Goal: Task Accomplishment & Management: Manage account settings

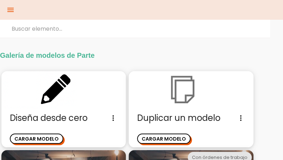
click at [180, 98] on img at bounding box center [191, 90] width 124 height 38
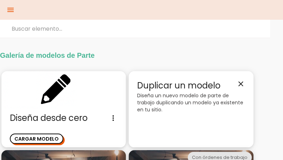
click at [171, 86] on span "Duplicar un modelo close" at bounding box center [191, 85] width 108 height 12
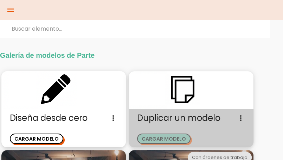
click at [159, 138] on button "CARGAR MODELO" at bounding box center [163, 138] width 53 height 10
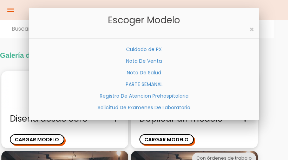
click at [160, 63] on link "Nota De Venta" at bounding box center [144, 60] width 36 height 7
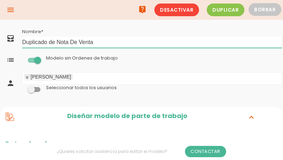
click at [95, 44] on input "Duplicado de Nota De Venta" at bounding box center [152, 42] width 260 height 11
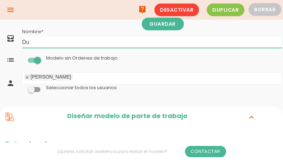
type input "D"
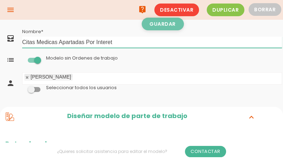
type input "Citas Medicas Apartadas Por Interet"
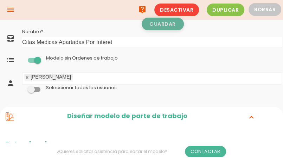
click at [162, 26] on link "Guardar" at bounding box center [163, 24] width 42 height 13
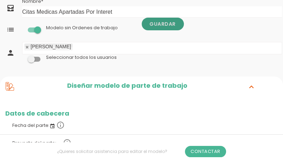
scroll to position [35, 0]
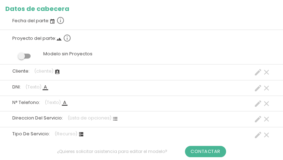
scroll to position [141, 0]
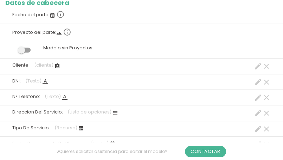
click at [258, 81] on icon "create" at bounding box center [258, 82] width 8 height 8
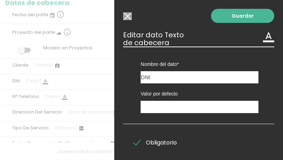
click at [153, 78] on input "DNI" at bounding box center [200, 77] width 118 height 12
type input "D"
type input "NSS"
click at [224, 21] on link "Guardar" at bounding box center [242, 16] width 63 height 14
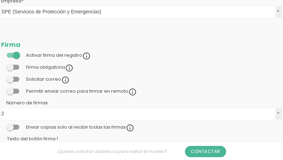
scroll to position [141, 0]
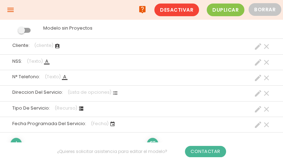
click at [255, 63] on icon "create" at bounding box center [258, 62] width 8 height 8
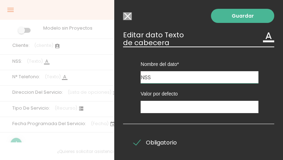
click at [156, 73] on input "NSS" at bounding box center [200, 77] width 118 height 12
click at [125, 18] on input "Modelo sin Ordenes de trabajo" at bounding box center [127, 16] width 9 height 8
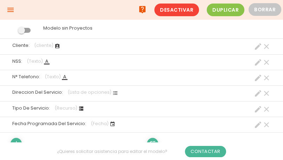
click at [258, 76] on icon "create" at bounding box center [258, 77] width 8 height 8
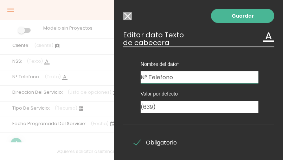
click at [178, 77] on input "N° Telefono" at bounding box center [200, 77] width 118 height 12
type input "N"
type input "AGEGADO MEDICO"
click at [158, 110] on input "(639)" at bounding box center [200, 107] width 118 height 12
type input "("
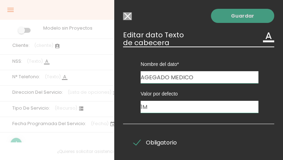
type input "1M"
click at [236, 19] on link "Guardar" at bounding box center [242, 16] width 63 height 14
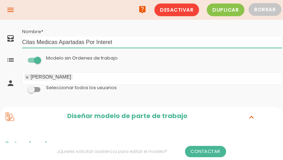
click at [124, 42] on input "Citas Medicas Apartadas Por Interet" at bounding box center [152, 42] width 260 height 11
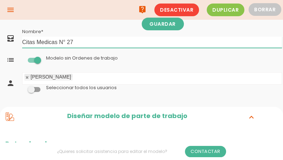
click at [59, 43] on input "Citas Medicas N° 27" at bounding box center [152, 42] width 260 height 11
click at [65, 42] on input "Citas Medicas N° 27" at bounding box center [152, 42] width 260 height 11
click at [58, 40] on input "Citas Medicas N° 27" at bounding box center [152, 42] width 260 height 11
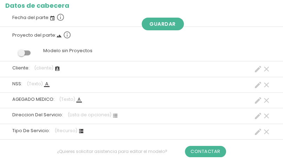
scroll to position [141, 0]
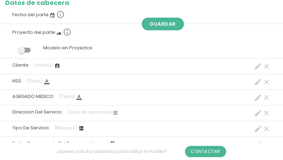
type input "Citas Medicas UMF N° 27"
click at [255, 67] on icon "create" at bounding box center [258, 66] width 8 height 8
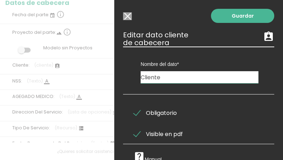
click at [162, 80] on input "Cliente" at bounding box center [200, 77] width 118 height 12
type input "C"
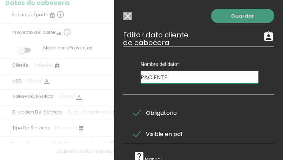
type input "PACIENTE"
click at [215, 21] on link "Guardar" at bounding box center [242, 16] width 63 height 14
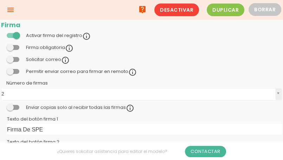
scroll to position [141, 0]
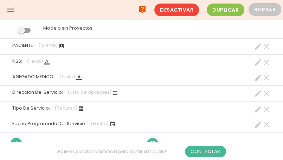
click at [255, 125] on icon "create" at bounding box center [258, 124] width 8 height 8
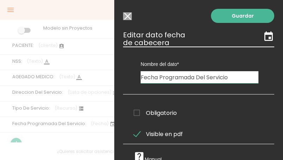
click at [230, 78] on input "Fecha Programada Del Servicio" at bounding box center [200, 77] width 118 height 12
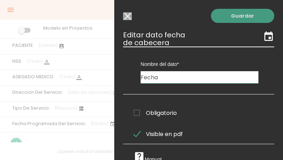
type input "Fecha"
click at [222, 20] on link "Guardar" at bounding box center [242, 16] width 63 height 14
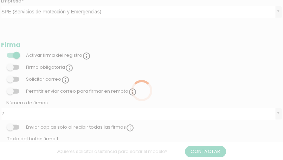
scroll to position [141, 0]
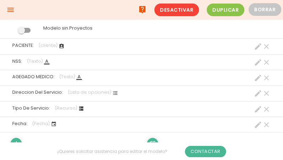
click at [268, 94] on icon "clear" at bounding box center [266, 93] width 8 height 8
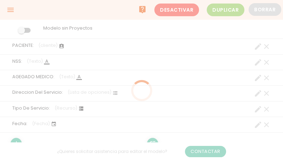
scroll to position [0, 0]
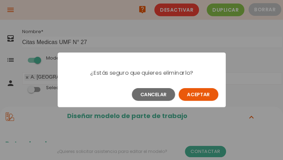
click at [199, 96] on button "Aceptar" at bounding box center [199, 94] width 40 height 13
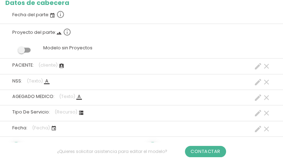
scroll to position [176, 0]
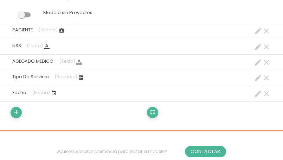
click at [267, 78] on icon "clear" at bounding box center [266, 77] width 8 height 8
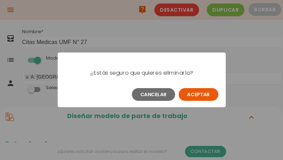
click at [186, 94] on button "Aceptar" at bounding box center [199, 94] width 40 height 13
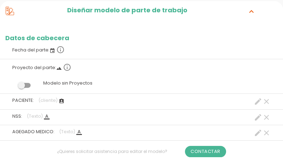
scroll to position [141, 0]
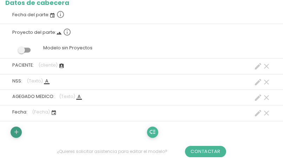
click at [15, 133] on icon "add" at bounding box center [16, 131] width 7 height 11
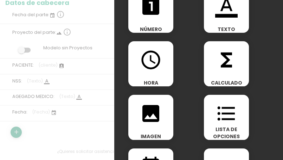
scroll to position [70, 0]
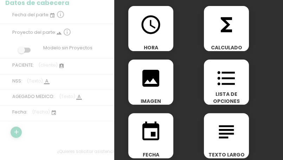
click at [156, 32] on icon "access_time" at bounding box center [151, 24] width 22 height 22
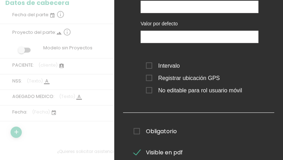
scroll to position [0, 0]
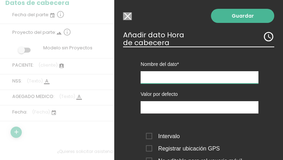
click at [150, 77] on input "text" at bounding box center [200, 77] width 118 height 12
type input "Hora"
click at [148, 135] on span "Intervalo" at bounding box center [163, 135] width 34 height 9
click at [0, 0] on input "Intervalo" at bounding box center [0, 0] width 0 height 0
click at [148, 135] on span "Intervalo" at bounding box center [163, 135] width 34 height 9
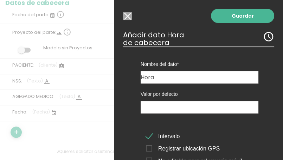
click at [0, 0] on input "Intervalo" at bounding box center [0, 0] width 0 height 0
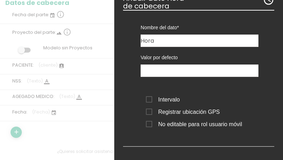
scroll to position [70, 0]
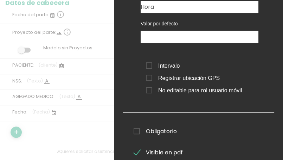
click at [137, 132] on span "Obligatorio" at bounding box center [155, 131] width 43 height 9
click at [0, 0] on input "Obligatorio" at bounding box center [0, 0] width 0 height 0
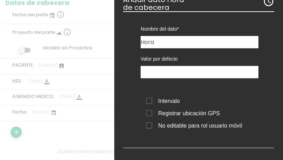
scroll to position [0, 0]
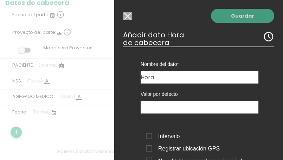
click at [214, 16] on link "Guardar" at bounding box center [242, 16] width 63 height 14
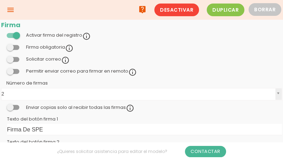
scroll to position [141, 0]
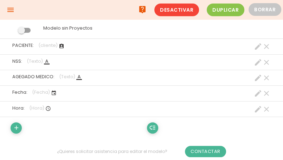
click at [256, 45] on icon "create" at bounding box center [258, 46] width 8 height 8
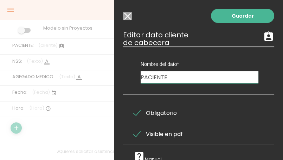
drag, startPoint x: 172, startPoint y: 71, endPoint x: 170, endPoint y: 75, distance: 4.1
click at [170, 75] on input "PACIENTE" at bounding box center [200, 77] width 118 height 12
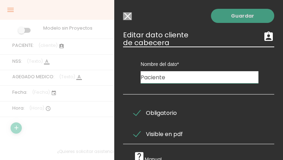
type input "Paciente"
click at [227, 11] on link "Guardar" at bounding box center [242, 16] width 63 height 14
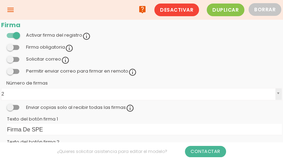
scroll to position [141, 0]
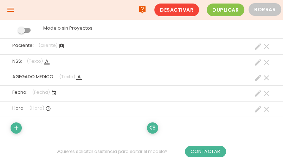
click at [255, 78] on icon "create" at bounding box center [258, 77] width 8 height 8
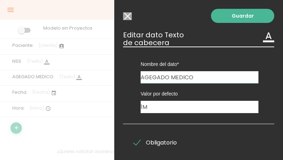
click at [193, 77] on input "AGEGADO MEDICO" at bounding box center [200, 77] width 118 height 12
click at [168, 76] on input "AGEGADO Medico" at bounding box center [200, 77] width 118 height 12
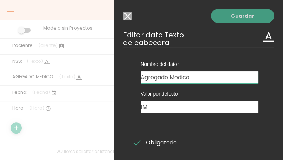
type input "Agregado Medico"
click at [220, 20] on link "Guardar" at bounding box center [242, 16] width 63 height 14
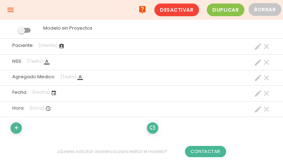
click at [257, 93] on icon "create" at bounding box center [258, 93] width 8 height 8
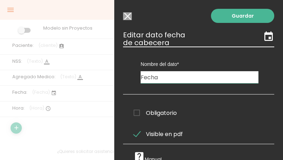
click at [137, 114] on span "Obligatorio" at bounding box center [155, 112] width 43 height 9
click at [0, 0] on input "Obligatorio" at bounding box center [0, 0] width 0 height 0
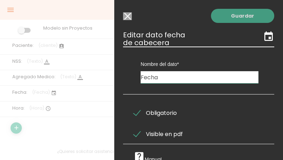
click at [229, 19] on link "Guardar" at bounding box center [242, 16] width 63 height 14
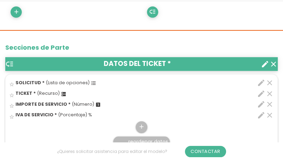
scroll to position [281, 0]
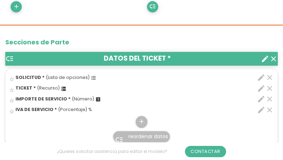
click at [273, 58] on icon "clear" at bounding box center [273, 58] width 8 height 8
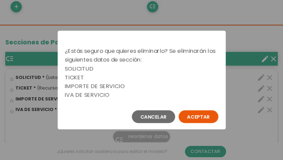
scroll to position [11, 0]
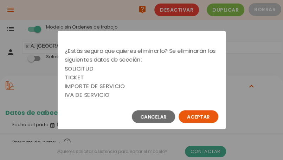
click at [208, 112] on button "Aceptar" at bounding box center [199, 116] width 40 height 13
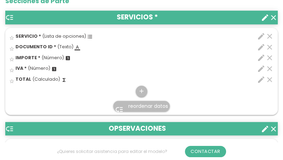
scroll to position [328, 0]
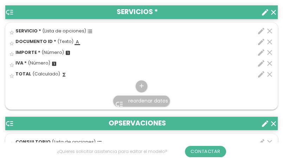
click at [165, 123] on header "low_priority OPSERVACIONES clear create" at bounding box center [141, 122] width 272 height 13
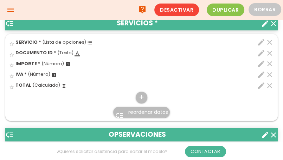
scroll to position [292, 0]
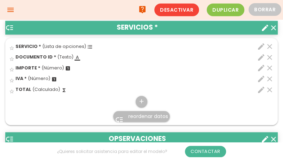
click at [266, 27] on icon "create" at bounding box center [265, 28] width 8 height 8
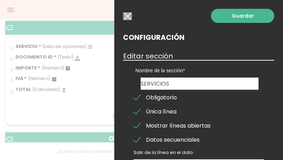
click at [169, 82] on input "SERVICIOS" at bounding box center [200, 83] width 118 height 12
type input "S"
click at [144, 84] on input "detalle de La Cita" at bounding box center [200, 83] width 118 height 12
click at [167, 83] on input "Detalle de La Cita" at bounding box center [200, 83] width 118 height 12
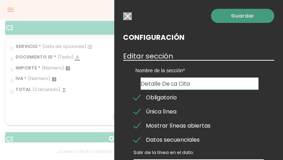
type input "Detalle De La Cita"
click at [234, 20] on link "Guardar" at bounding box center [242, 16] width 63 height 14
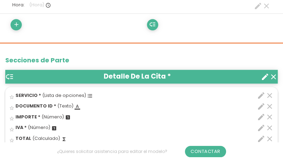
scroll to position [293, 0]
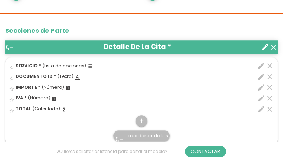
click at [258, 65] on icon "edit" at bounding box center [261, 66] width 8 height 8
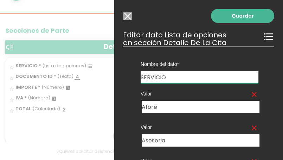
click at [127, 18] on input "Modelo sin Ordenes de trabajo" at bounding box center [127, 16] width 9 height 8
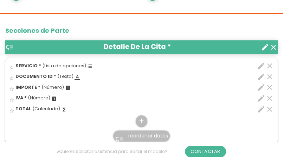
click at [270, 65] on icon "clear" at bounding box center [269, 66] width 8 height 8
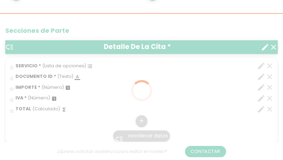
scroll to position [0, 0]
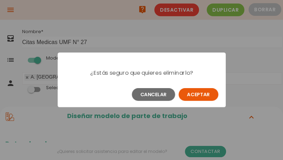
click at [198, 93] on button "Aceptar" at bounding box center [199, 94] width 40 height 13
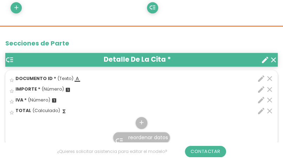
scroll to position [281, 0]
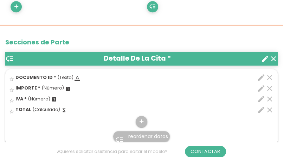
click at [276, 58] on icon "clear" at bounding box center [273, 58] width 8 height 8
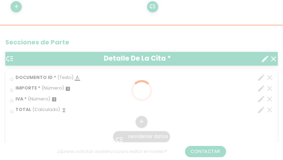
scroll to position [11, 0]
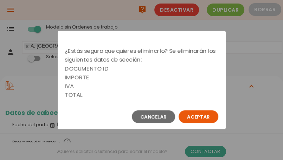
click at [190, 112] on button "Aceptar" at bounding box center [199, 116] width 40 height 13
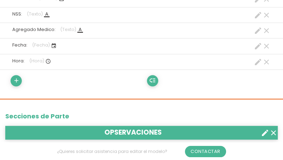
scroll to position [211, 0]
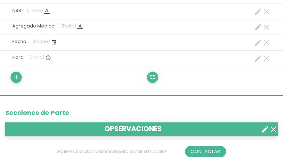
click at [264, 129] on icon "create" at bounding box center [265, 129] width 8 height 8
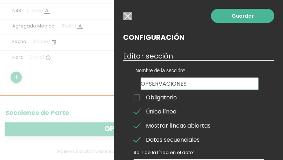
click at [187, 80] on input "OPSERVACIONES" at bounding box center [200, 83] width 118 height 12
type input "O"
type input "Detalle De La Cita"
click at [137, 98] on span "Obligatorio" at bounding box center [155, 97] width 43 height 9
click at [0, 0] on input "Obligatorio" at bounding box center [0, 0] width 0 height 0
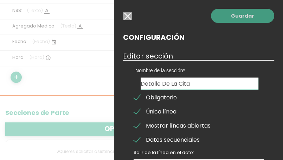
click at [246, 20] on link "Guardar" at bounding box center [242, 16] width 63 height 14
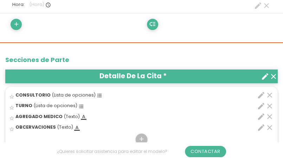
scroll to position [281, 0]
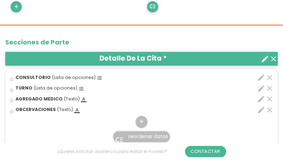
click at [260, 97] on icon "edit" at bounding box center [261, 99] width 8 height 8
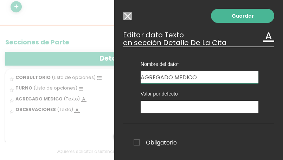
click at [198, 78] on input "AGREGADO MEDICO" at bounding box center [200, 77] width 118 height 12
type input "A"
click at [136, 142] on span "Obligatorio" at bounding box center [155, 142] width 43 height 9
click at [0, 0] on input "Obligatorio" at bounding box center [0, 0] width 0 height 0
click at [160, 77] on input "Detalle" at bounding box center [200, 77] width 118 height 12
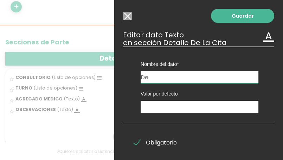
type input "D"
click at [129, 16] on input "Modelo sin Ordenes de trabajo" at bounding box center [127, 16] width 9 height 8
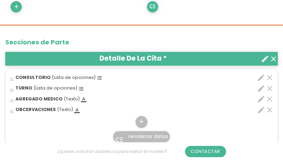
click at [269, 97] on icon "clear" at bounding box center [269, 99] width 8 height 8
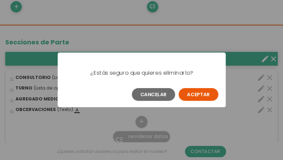
scroll to position [0, 0]
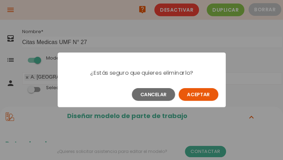
click at [208, 97] on button "Aceptar" at bounding box center [199, 94] width 40 height 13
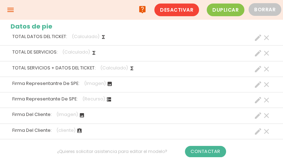
scroll to position [417, 0]
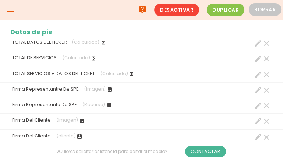
click at [267, 40] on icon "clear" at bounding box center [266, 43] width 8 height 8
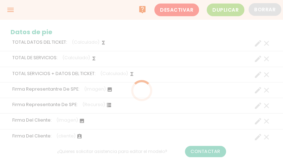
scroll to position [3, 0]
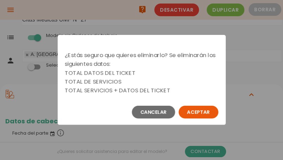
click at [208, 111] on button "Aceptar" at bounding box center [199, 111] width 40 height 13
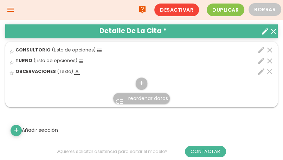
scroll to position [265, 0]
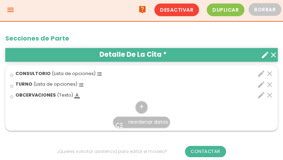
click at [260, 95] on icon "edit" at bounding box center [261, 95] width 8 height 8
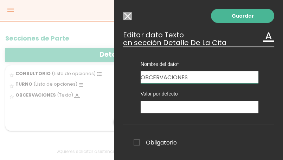
click at [194, 77] on input "OBCERVACIONES" at bounding box center [200, 77] width 118 height 12
type input "Otros Detalles"
click at [137, 140] on span "Obligatorio" at bounding box center [155, 142] width 43 height 9
click at [0, 0] on input "Obligatorio" at bounding box center [0, 0] width 0 height 0
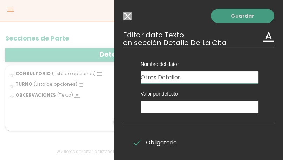
click at [213, 19] on link "Guardar" at bounding box center [242, 16] width 63 height 14
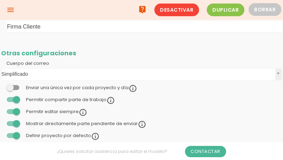
scroll to position [265, 0]
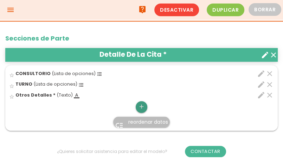
click at [143, 105] on icon "add" at bounding box center [141, 106] width 7 height 11
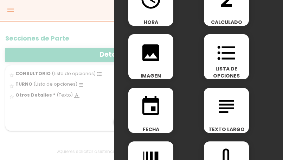
scroll to position [105, 0]
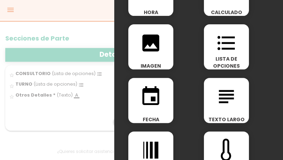
click at [215, 105] on icon "subject" at bounding box center [226, 96] width 22 height 22
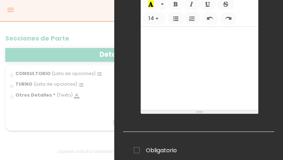
scroll to position [0, 0]
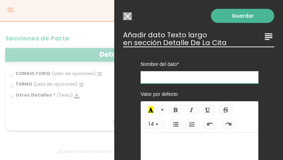
click at [159, 79] on input "text" at bounding box center [200, 77] width 118 height 12
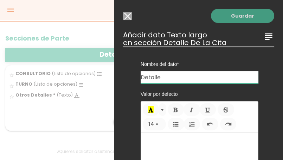
type input "Detalle"
click at [220, 14] on link "Guardar" at bounding box center [242, 16] width 63 height 14
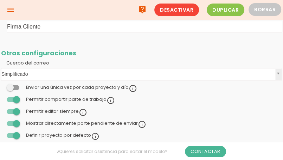
scroll to position [265, 0]
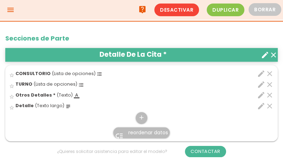
click at [135, 131] on span "reordenar datos" at bounding box center [148, 132] width 40 height 7
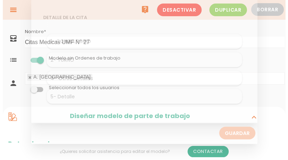
scroll to position [0, 0]
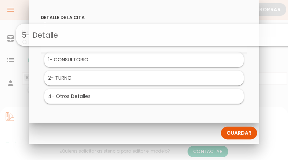
drag, startPoint x: 102, startPoint y: 101, endPoint x: 124, endPoint y: 39, distance: 65.5
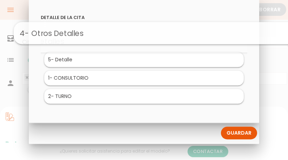
drag, startPoint x: 117, startPoint y: 98, endPoint x: 136, endPoint y: 34, distance: 66.5
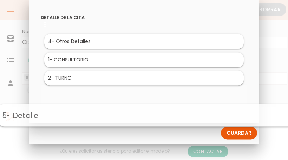
drag, startPoint x: 109, startPoint y: 56, endPoint x: 111, endPoint y: 111, distance: 55.2
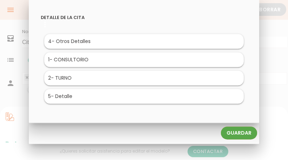
click at [226, 132] on link "Guardar" at bounding box center [239, 133] width 36 height 13
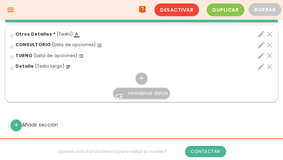
scroll to position [281, 0]
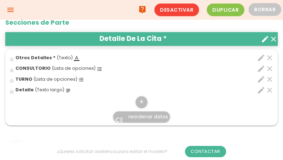
click at [262, 56] on icon "edit" at bounding box center [261, 57] width 8 height 8
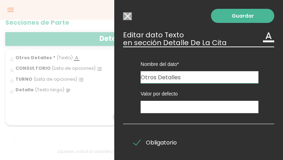
click at [157, 76] on input "Otros Detalles" at bounding box center [200, 77] width 118 height 12
click at [167, 76] on input "Detalles" at bounding box center [200, 77] width 118 height 12
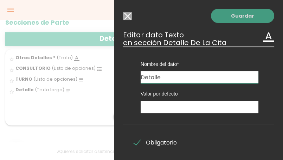
type input "Detalle"
click at [220, 18] on link "Guardar" at bounding box center [242, 16] width 63 height 14
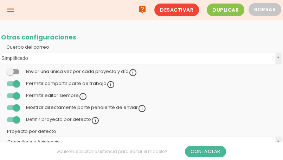
scroll to position [281, 0]
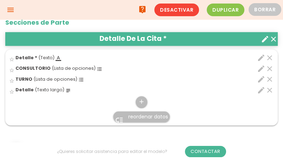
click at [261, 91] on icon "edit" at bounding box center [261, 90] width 8 height 8
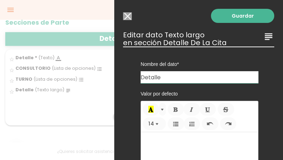
click at [162, 74] on input "Detalle" at bounding box center [200, 77] width 118 height 12
type input "Otros Detalles"
click at [211, 24] on div "Guardar ESCOGE EL TIPO DE DATO looks_one NÚMERO format_color_text TEXTO access_…" at bounding box center [198, 80] width 169 height 160
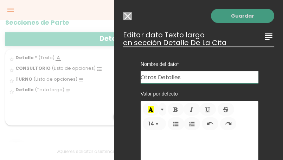
click at [212, 20] on link "Guardar" at bounding box center [242, 16] width 63 height 14
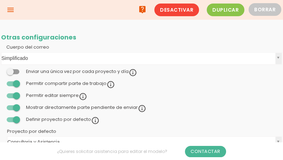
scroll to position [281, 0]
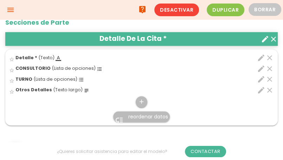
click at [142, 114] on span "reordenar datos" at bounding box center [148, 116] width 40 height 7
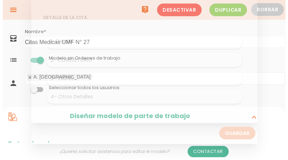
scroll to position [0, 0]
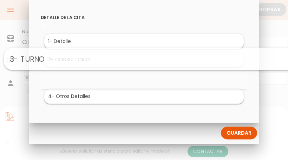
drag, startPoint x: 115, startPoint y: 80, endPoint x: 124, endPoint y: 60, distance: 22.0
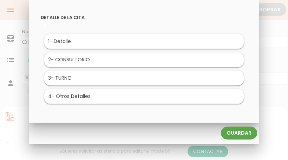
click at [233, 130] on link "Guardar" at bounding box center [239, 133] width 36 height 13
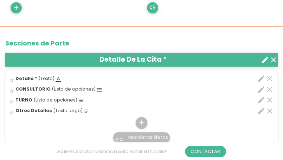
scroll to position [281, 0]
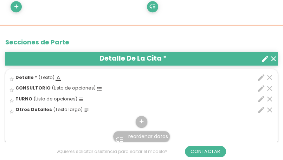
click at [258, 88] on icon "edit" at bounding box center [261, 88] width 8 height 8
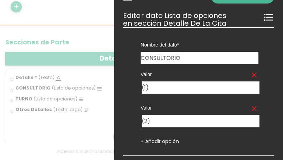
scroll to position [54, 0]
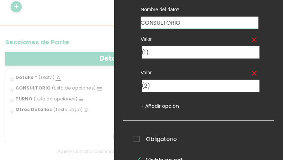
click at [136, 137] on span "Obligatorio" at bounding box center [155, 138] width 43 height 9
click at [0, 0] on input "Obligatorio" at bounding box center [0, 0] width 0 height 0
click at [147, 106] on link "+ Añadir opción" at bounding box center [160, 105] width 38 height 7
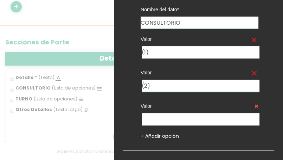
drag, startPoint x: 149, startPoint y: 84, endPoint x: 140, endPoint y: 85, distance: 9.9
click at [140, 85] on div "Valor clear (2)" at bounding box center [199, 77] width 128 height 30
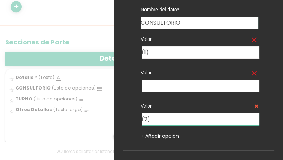
type input "(2)"
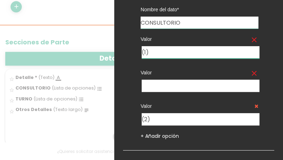
drag, startPoint x: 148, startPoint y: 52, endPoint x: 141, endPoint y: 53, distance: 7.1
click at [142, 53] on input "(1)" at bounding box center [201, 52] width 118 height 12
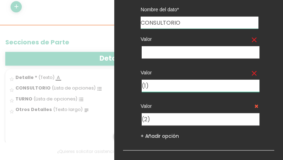
type input "(1)"
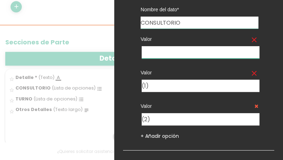
click at [154, 51] on input "text" at bounding box center [201, 52] width 118 height 12
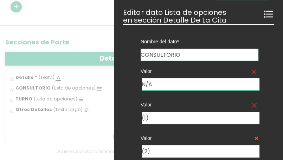
scroll to position [0, 0]
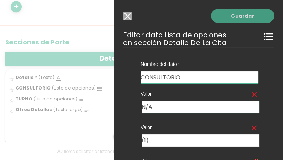
type input "N/A"
click at [247, 19] on link "Guardar" at bounding box center [242, 16] width 63 height 14
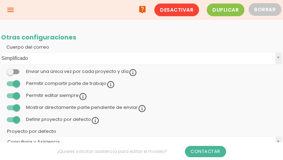
scroll to position [281, 0]
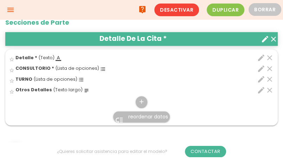
click at [259, 79] on icon "edit" at bounding box center [261, 79] width 8 height 8
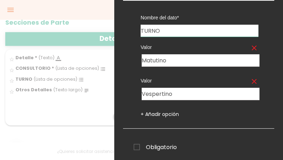
scroll to position [90, 0]
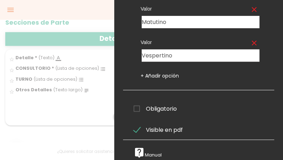
click at [135, 105] on span "Obligatorio" at bounding box center [155, 108] width 43 height 9
click at [0, 0] on input "Obligatorio" at bounding box center [0, 0] width 0 height 0
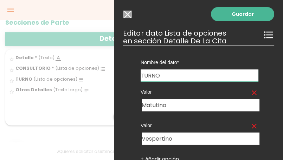
scroll to position [0, 0]
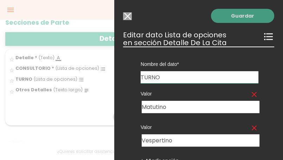
click at [231, 19] on link "Guardar" at bounding box center [242, 16] width 63 height 14
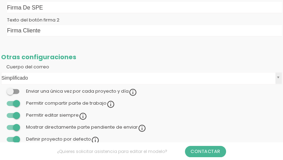
scroll to position [281, 0]
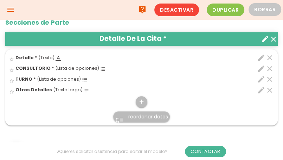
click at [138, 116] on span "reordenar datos" at bounding box center [148, 116] width 40 height 7
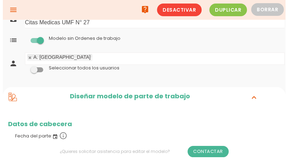
scroll to position [0, 0]
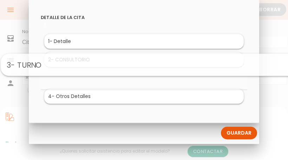
drag, startPoint x: 104, startPoint y: 74, endPoint x: 110, endPoint y: 60, distance: 15.4
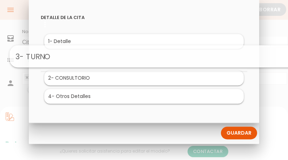
drag, startPoint x: 117, startPoint y: 77, endPoint x: 132, endPoint y: 54, distance: 27.1
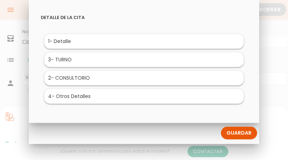
click at [248, 135] on link "Guardar" at bounding box center [239, 133] width 36 height 13
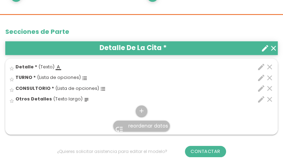
scroll to position [316, 0]
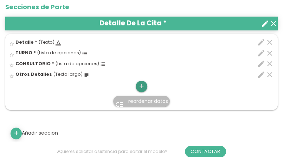
click at [143, 83] on icon "add" at bounding box center [141, 85] width 7 height 11
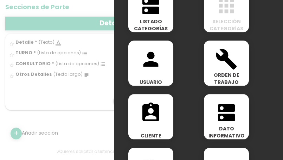
scroll to position [387, 0]
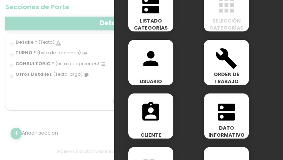
click at [152, 111] on icon "assignment_ind" at bounding box center [151, 112] width 22 height 22
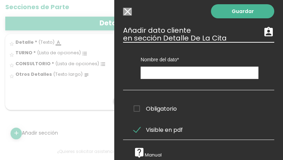
scroll to position [0, 0]
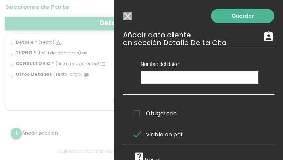
click at [137, 114] on span "Obligatorio" at bounding box center [155, 113] width 43 height 9
click at [0, 0] on input "Obligatorio" at bounding box center [0, 0] width 0 height 0
click at [157, 78] on input "text" at bounding box center [200, 77] width 118 height 12
type input "p"
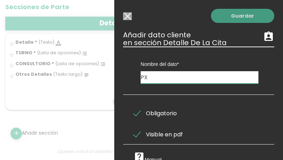
type input "PX"
click at [229, 16] on link "Guardar" at bounding box center [242, 16] width 63 height 14
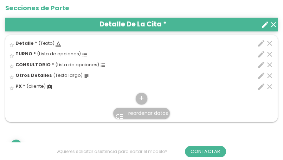
scroll to position [316, 0]
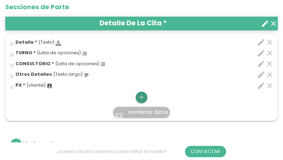
click at [143, 98] on icon "add" at bounding box center [141, 96] width 7 height 11
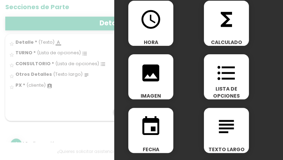
scroll to position [105, 0]
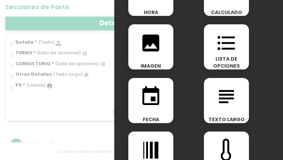
click at [154, 105] on icon "event" at bounding box center [151, 96] width 22 height 22
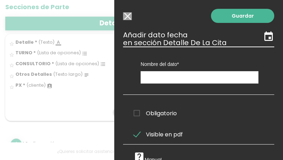
click at [135, 111] on span "Obligatorio" at bounding box center [155, 113] width 43 height 9
click at [0, 0] on input "Obligatorio" at bounding box center [0, 0] width 0 height 0
click at [150, 76] on input "text" at bounding box center [200, 77] width 118 height 12
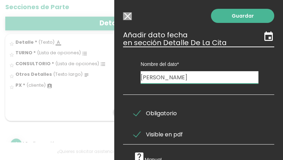
click at [158, 80] on input "[PERSON_NAME]" at bounding box center [200, 77] width 118 height 12
click at [208, 77] on input "Fecha Programada Cita" at bounding box center [200, 77] width 118 height 12
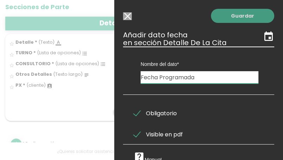
type input "Fecha Programada"
click at [225, 20] on link "Guardar" at bounding box center [242, 16] width 63 height 14
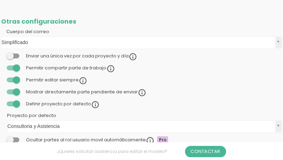
scroll to position [316, 0]
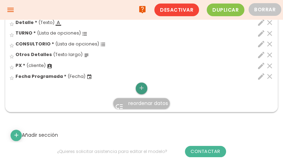
click at [142, 87] on icon "add" at bounding box center [141, 87] width 7 height 11
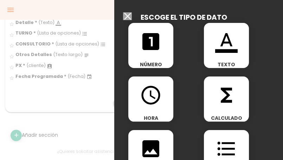
click at [153, 98] on icon "access_time" at bounding box center [151, 95] width 22 height 22
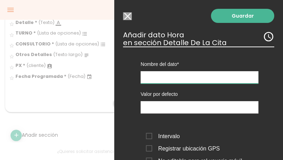
click at [153, 80] on input "text" at bounding box center [200, 77] width 118 height 12
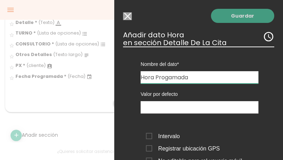
type input "Hora Progamada"
click at [228, 15] on link "Guardar" at bounding box center [242, 16] width 63 height 14
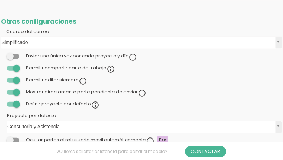
scroll to position [316, 0]
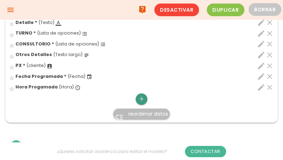
click at [140, 97] on icon "add" at bounding box center [141, 98] width 7 height 11
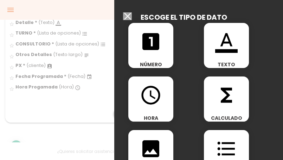
scroll to position [35, 0]
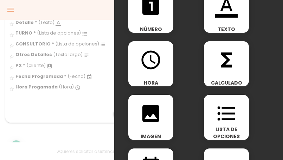
click at [230, 112] on icon "format_list_bulleted" at bounding box center [226, 113] width 22 height 22
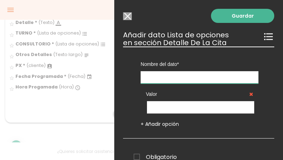
click at [204, 72] on input "text" at bounding box center [200, 77] width 118 height 12
type input "Unidad Medica"
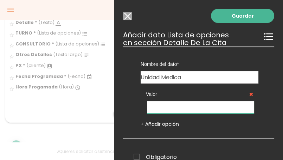
click at [175, 105] on input "text" at bounding box center [200, 107] width 107 height 12
type input "N° 27"
click at [167, 122] on link "+ Añadir opción" at bounding box center [160, 123] width 38 height 7
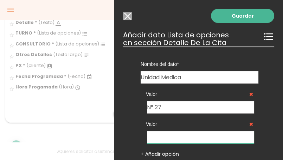
click at [160, 137] on input "text" at bounding box center [200, 137] width 107 height 12
drag, startPoint x: 163, startPoint y: 109, endPoint x: 148, endPoint y: 107, distance: 15.6
click at [148, 107] on input "N° 27" at bounding box center [200, 107] width 107 height 12
drag, startPoint x: 146, startPoint y: 109, endPoint x: 127, endPoint y: 69, distance: 44.2
click at [127, 69] on div "Nombre del dato Detalle TURNO CONSULTORIO Otros Detalles PX Fecha Programada Ho…" at bounding box center [198, 107] width 151 height 122
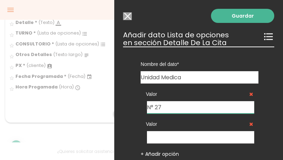
click at [152, 107] on input "N° 27" at bounding box center [200, 107] width 107 height 12
click at [156, 107] on input "N° 27" at bounding box center [200, 107] width 107 height 12
drag, startPoint x: 155, startPoint y: 107, endPoint x: 146, endPoint y: 106, distance: 9.2
click at [146, 106] on div "N° 27" at bounding box center [199, 107] width 107 height 12
click at [154, 139] on input "text" at bounding box center [200, 137] width 107 height 12
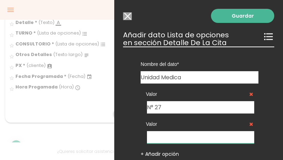
paste input "N°"
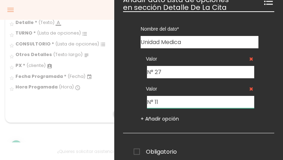
scroll to position [70, 0]
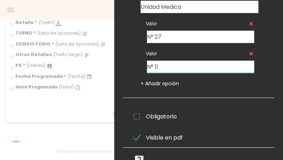
type input "N° 11"
click at [137, 114] on span "Obligatorio" at bounding box center [155, 116] width 43 height 9
click at [0, 0] on input "Obligatorio" at bounding box center [0, 0] width 0 height 0
click at [169, 81] on link "+ Añadir opción" at bounding box center [160, 83] width 38 height 7
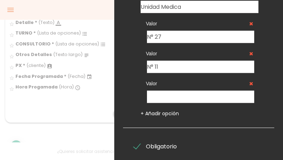
click at [163, 90] on div "Valor" at bounding box center [200, 88] width 118 height 30
click at [158, 96] on input "text" at bounding box center [200, 96] width 107 height 12
paste input "N°"
type input "N° 01 Morelos Chih."
click at [176, 63] on input "N° 11" at bounding box center [200, 66] width 107 height 12
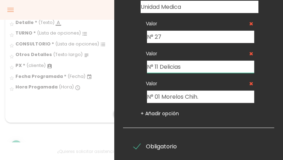
type input "N° 11 Delicias"
click at [173, 36] on input "N° 27" at bounding box center [200, 37] width 107 height 12
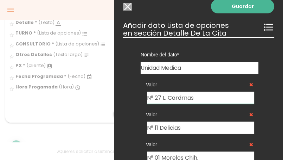
scroll to position [0, 0]
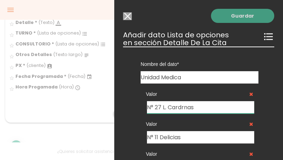
type input "N° 27 L. Cardrnas"
click at [218, 15] on link "Guardar" at bounding box center [242, 16] width 63 height 14
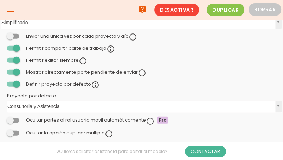
scroll to position [316, 0]
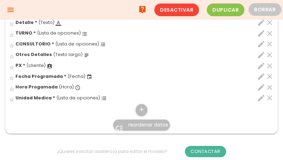
click at [139, 122] on span "reordenar datos" at bounding box center [148, 124] width 40 height 7
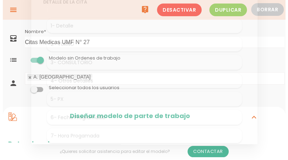
scroll to position [0, 0]
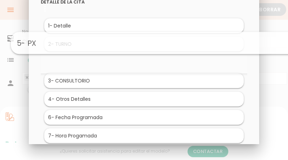
drag, startPoint x: 90, startPoint y: 99, endPoint x: 107, endPoint y: 44, distance: 58.1
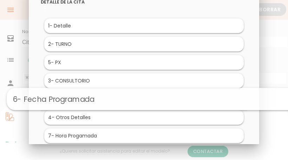
drag, startPoint x: 90, startPoint y: 112, endPoint x: 103, endPoint y: 94, distance: 22.2
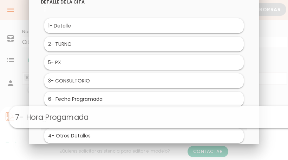
drag, startPoint x: 88, startPoint y: 133, endPoint x: 103, endPoint y: 115, distance: 23.4
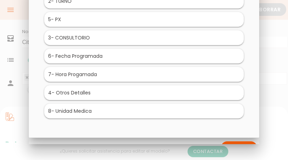
scroll to position [56, 0]
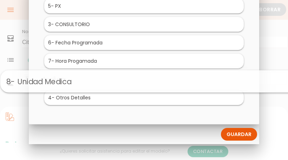
drag, startPoint x: 95, startPoint y: 94, endPoint x: 101, endPoint y: 78, distance: 16.9
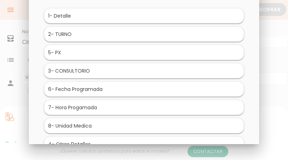
scroll to position [0, 0]
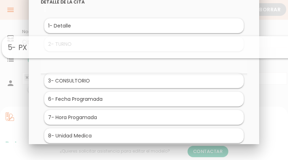
drag, startPoint x: 75, startPoint y: 59, endPoint x: 83, endPoint y: 45, distance: 16.7
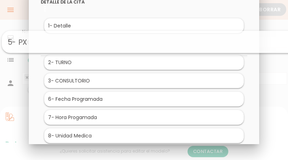
drag, startPoint x: 82, startPoint y: 62, endPoint x: 89, endPoint y: 41, distance: 22.1
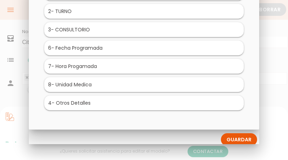
scroll to position [56, 0]
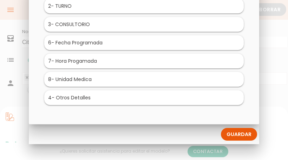
click at [223, 130] on link "Guardar" at bounding box center [239, 134] width 36 height 13
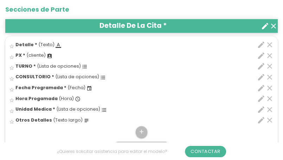
scroll to position [316, 0]
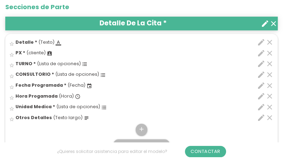
click at [262, 73] on icon "edit" at bounding box center [261, 74] width 8 height 8
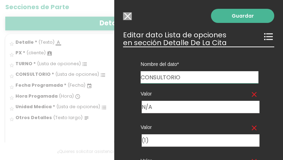
click at [189, 81] on input "CONSULTORIO" at bounding box center [200, 77] width 118 height 12
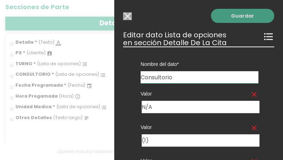
type input "Consultorio"
click at [227, 22] on link "Guardar" at bounding box center [242, 16] width 63 height 14
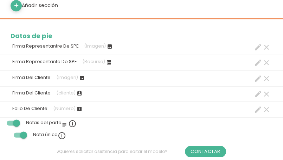
scroll to position [492, 0]
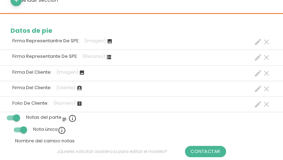
click at [267, 71] on icon "clear" at bounding box center [266, 73] width 8 height 8
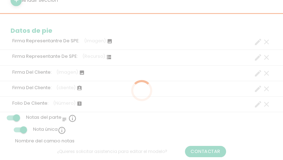
scroll to position [0, 0]
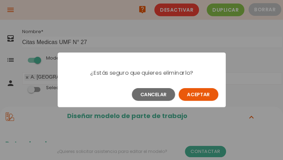
click at [200, 92] on button "Aceptar" at bounding box center [199, 94] width 40 height 13
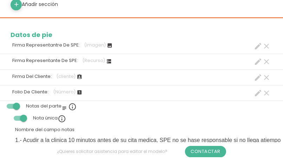
scroll to position [492, 0]
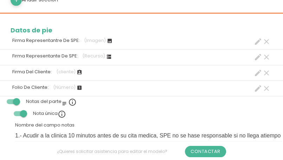
click at [267, 70] on icon "clear" at bounding box center [266, 73] width 8 height 8
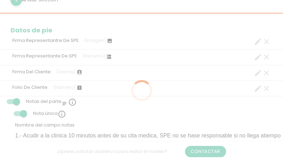
scroll to position [0, 0]
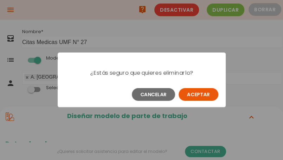
click at [208, 92] on button "Aceptar" at bounding box center [199, 94] width 40 height 13
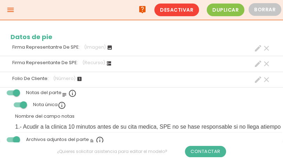
scroll to position [457, 0]
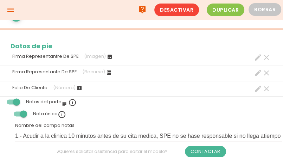
click at [257, 72] on icon "create" at bounding box center [258, 73] width 8 height 8
select select "579"
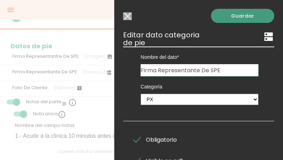
click at [239, 18] on link "Guardar" at bounding box center [242, 16] width 63 height 14
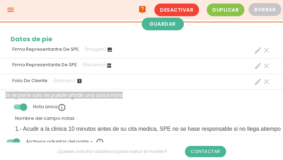
scroll to position [429, 0]
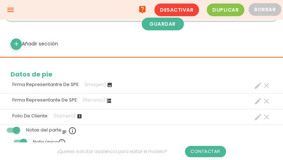
click at [258, 99] on icon "create" at bounding box center [258, 101] width 8 height 8
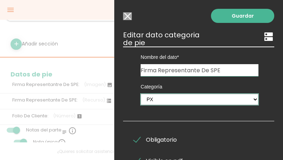
click at [247, 97] on select "Ticket PX Tipos De Gastos Paramedicos Riesgos Ambulancias Delegacoines Especial…" at bounding box center [200, 99] width 118 height 11
select select "585"
click at [141, 94] on select "Ticket PX Tipos De Gastos Paramedicos Riesgos Ambulancias Delegacoines Especial…" at bounding box center [200, 99] width 118 height 11
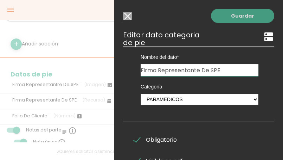
click at [228, 17] on link "Guardar" at bounding box center [242, 16] width 63 height 14
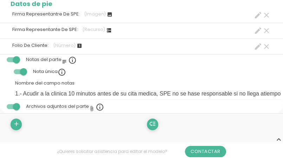
scroll to position [484, 0]
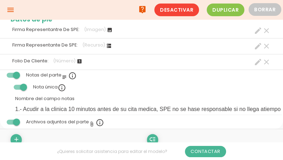
click at [266, 60] on icon "clear" at bounding box center [266, 62] width 8 height 8
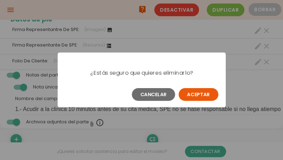
scroll to position [0, 0]
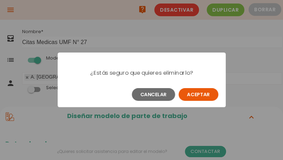
click at [203, 95] on button "Aceptar" at bounding box center [199, 94] width 40 height 13
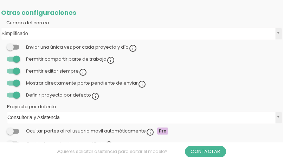
scroll to position [870, 0]
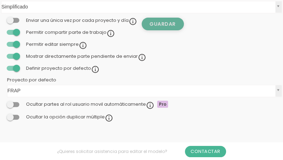
click at [173, 27] on link "Guardar" at bounding box center [163, 24] width 42 height 13
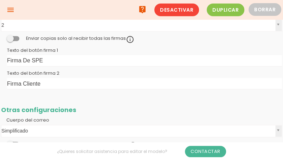
scroll to position [692, 0]
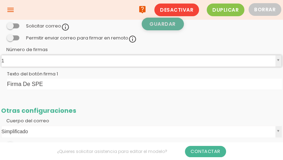
click at [168, 27] on link "Guardar" at bounding box center [163, 24] width 42 height 13
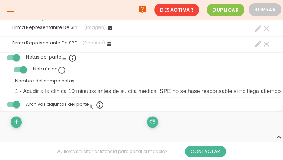
scroll to position [481, 0]
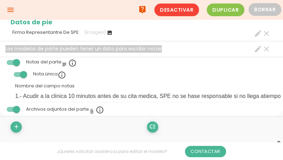
click at [71, 61] on icon "info_outline" at bounding box center [72, 63] width 8 height 8
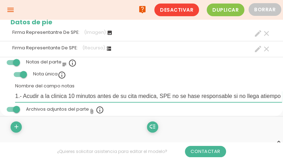
click at [67, 95] on input "1.- Acudir a la clinica 10 minutos antes de su cita medica, SPE no se hase resp…" at bounding box center [148, 96] width 267 height 11
drag, startPoint x: 110, startPoint y: 96, endPoint x: 82, endPoint y: 99, distance: 29.0
click at [82, 99] on input "1.- Acudir a la clinica 10 minutos antes de su cita medica, SPE no se hase resp…" at bounding box center [148, 96] width 267 height 11
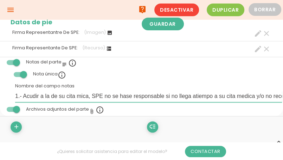
click at [86, 95] on input "1.- Acudir a la de su cita mica, SPE no se hase responsable si no llega atiempo…" at bounding box center [148, 96] width 267 height 11
click at [86, 95] on input "1.- Acudir a laica, SPE no hase responsable si no llega atiempo a su cita medic…" at bounding box center [148, 96] width 267 height 11
click at [86, 95] on input "1.- Acudir hase respons si no llega atiempo a su cita medica y/o no recojer su …" at bounding box center [148, 96] width 267 height 11
click at [86, 95] on input "1.- A si no llega atiempo a cita medica y/o no recojer su cartilla de citas med…" at bounding box center [148, 96] width 267 height 11
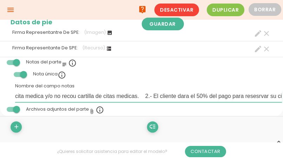
click at [86, 95] on input "cita medica y/o no recou cartilla de citas medicas. 2.- El cliente dara el 50% …" at bounding box center [148, 96] width 267 height 11
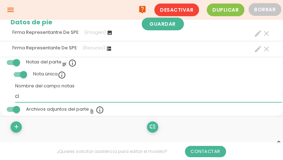
type input "c"
click at [86, 99] on input "Nombre del campo notas" at bounding box center [148, 96] width 267 height 11
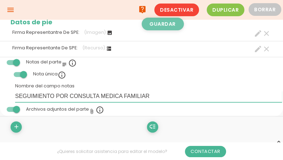
type input "SEGUIMIENTO POR CONSULTA MEDICA FAMILIAR"
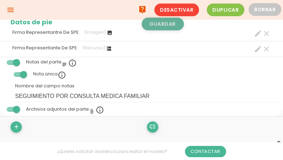
click at [163, 28] on link "Guardar" at bounding box center [163, 24] width 42 height 13
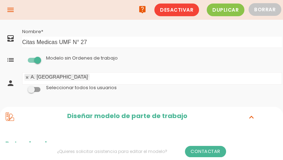
click at [13, 12] on icon "menu" at bounding box center [10, 10] width 8 height 20
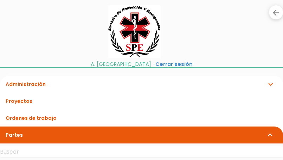
click at [21, 131] on link "Partes expand_more" at bounding box center [141, 134] width 283 height 17
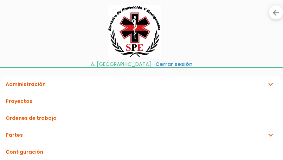
click at [21, 131] on link "Partes expand_more" at bounding box center [141, 134] width 283 height 17
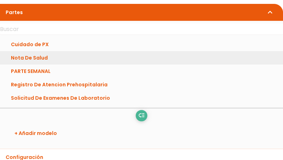
scroll to position [141, 0]
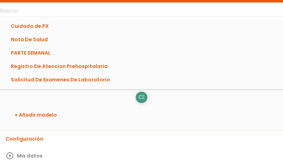
click at [140, 96] on icon "low_priority" at bounding box center [141, 96] width 7 height 11
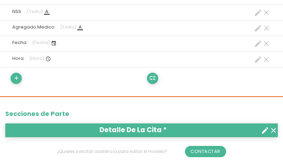
scroll to position [211, 0]
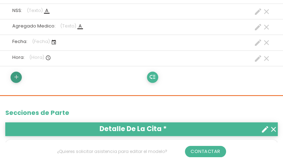
click at [18, 77] on icon "add" at bounding box center [16, 76] width 7 height 11
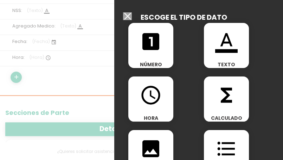
click at [150, 57] on div "looks_one NÚMERO" at bounding box center [150, 45] width 45 height 45
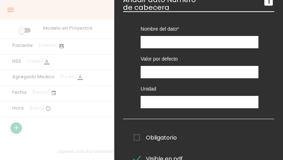
scroll to position [0, 0]
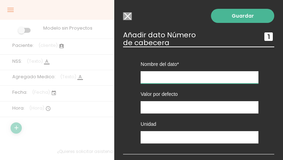
click at [149, 76] on input "text" at bounding box center [200, 77] width 118 height 12
click at [127, 17] on input "Modelo sin Ordenes de trabajo" at bounding box center [127, 16] width 9 height 8
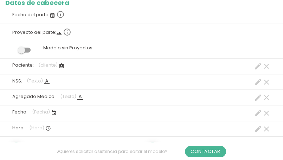
scroll to position [176, 0]
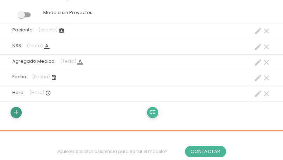
click at [13, 111] on icon "add" at bounding box center [16, 112] width 7 height 11
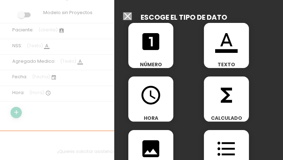
click at [141, 40] on icon "looks_one" at bounding box center [151, 41] width 22 height 22
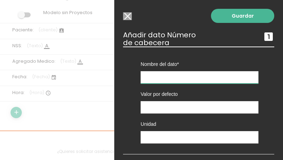
click at [151, 75] on input "text" at bounding box center [200, 77] width 118 height 12
type input "Folio"
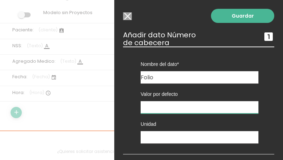
click at [155, 103] on input "number" at bounding box center [200, 107] width 118 height 12
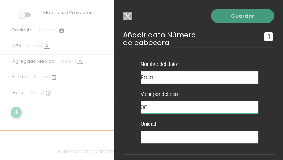
type input "00"
click at [224, 19] on link "Guardar" at bounding box center [242, 16] width 63 height 14
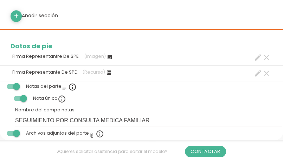
scroll to position [527, 0]
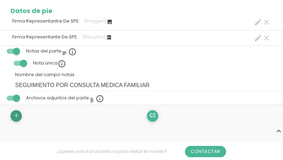
click at [18, 116] on icon "add" at bounding box center [16, 115] width 7 height 11
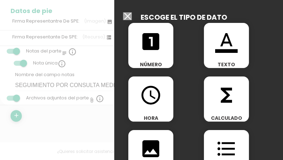
click at [214, 62] on span "TEXTO" at bounding box center [226, 64] width 45 height 7
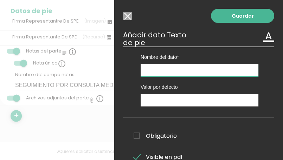
click at [168, 70] on input "text" at bounding box center [200, 70] width 118 height 12
click at [157, 72] on input "text" at bounding box center [200, 70] width 118 height 12
type input "Sello y Firma"
click at [124, 92] on div "Nombre del dato Firma Representantre De SPE Firma Representante De SPE Sello y …" at bounding box center [198, 81] width 151 height 71
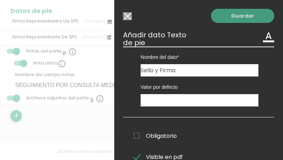
click at [228, 22] on link "Guardar" at bounding box center [242, 16] width 63 height 14
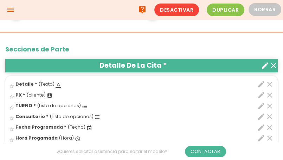
scroll to position [261, 0]
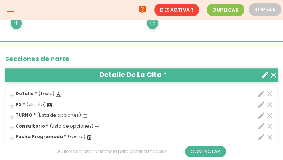
click at [261, 112] on icon "edit" at bounding box center [261, 115] width 8 height 8
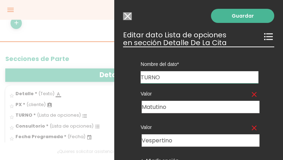
click at [166, 78] on input "TURNO" at bounding box center [200, 77] width 118 height 12
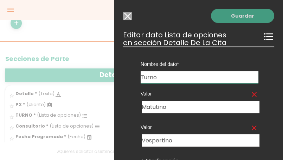
type input "Turno"
click at [218, 18] on link "Guardar" at bounding box center [242, 16] width 63 height 14
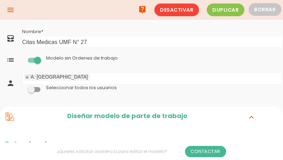
click at [13, 10] on icon "menu" at bounding box center [10, 10] width 8 height 20
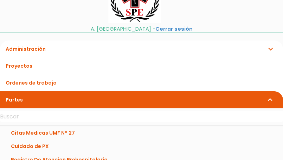
scroll to position [27, 0]
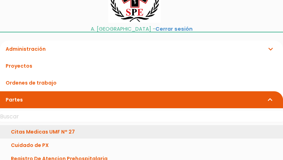
click at [56, 131] on link "Citas Medicas UMF N° 27" at bounding box center [141, 131] width 283 height 13
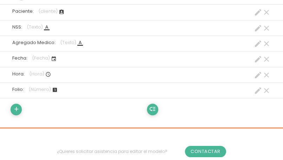
scroll to position [198, 0]
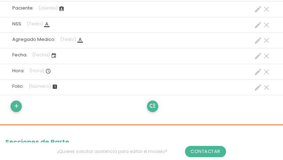
click at [257, 88] on icon "create" at bounding box center [258, 87] width 8 height 8
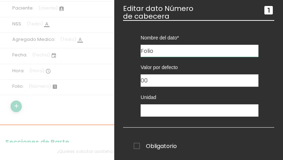
scroll to position [35, 0]
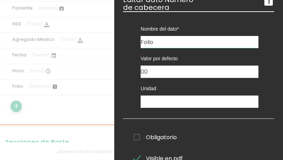
click at [139, 135] on span "Obligatorio" at bounding box center [155, 137] width 43 height 9
click at [0, 0] on input "Obligatorio" at bounding box center [0, 0] width 0 height 0
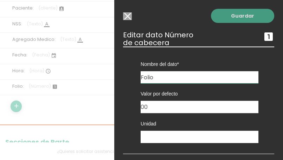
click at [232, 17] on link "Guardar" at bounding box center [242, 16] width 63 height 14
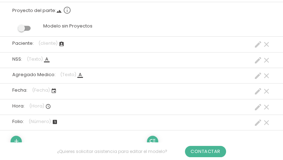
scroll to position [127, 0]
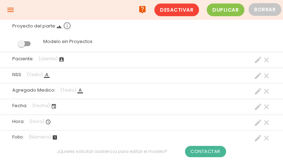
click at [53, 60] on span "(cliente)" at bounding box center [47, 59] width 19 height 6
click at [254, 59] on icon "create" at bounding box center [258, 60] width 8 height 8
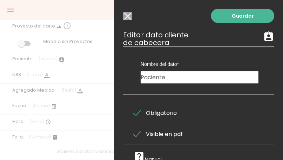
click at [126, 19] on input "Modelo sin Ordenes de trabajo" at bounding box center [127, 16] width 9 height 8
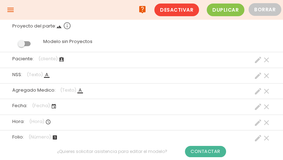
click at [254, 76] on icon "create" at bounding box center [258, 75] width 8 height 8
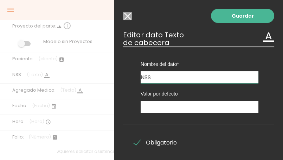
click at [131, 19] on input "Modelo sin Ordenes de trabajo" at bounding box center [127, 16] width 9 height 8
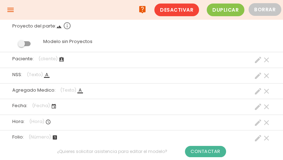
click at [254, 91] on icon "create" at bounding box center [258, 91] width 8 height 8
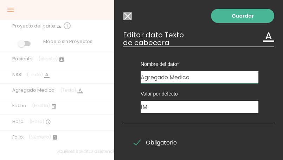
click at [131, 18] on input "Modelo sin Ordenes de trabajo" at bounding box center [127, 16] width 9 height 8
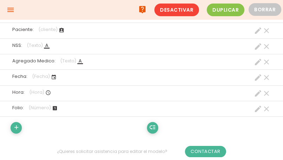
scroll to position [162, 0]
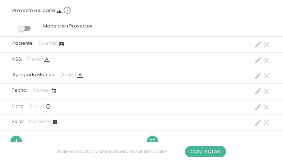
click at [258, 89] on icon "create" at bounding box center [258, 91] width 8 height 8
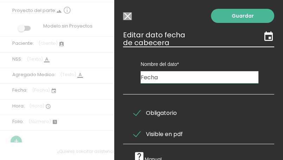
click at [124, 12] on input "Modelo sin Ordenes de trabajo" at bounding box center [127, 16] width 9 height 8
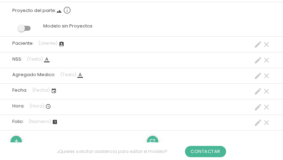
click at [259, 106] on icon "create" at bounding box center [258, 107] width 8 height 8
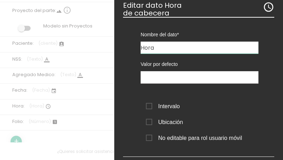
scroll to position [0, 0]
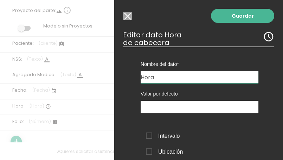
click at [124, 15] on input "Modelo sin Ordenes de trabajo" at bounding box center [127, 16] width 9 height 8
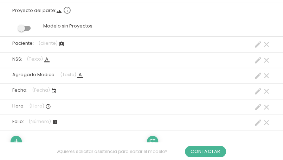
click at [257, 122] on icon "create" at bounding box center [258, 122] width 8 height 8
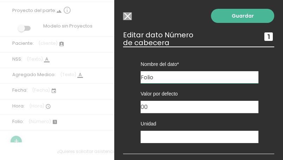
click at [127, 17] on input "Modelo sin Ordenes de trabajo" at bounding box center [127, 16] width 9 height 8
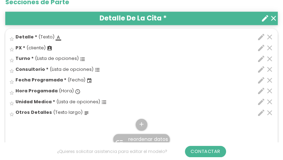
scroll to position [338, 0]
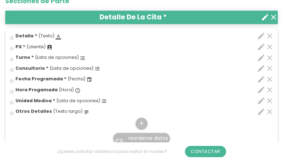
click at [259, 91] on icon "edit" at bounding box center [261, 89] width 8 height 8
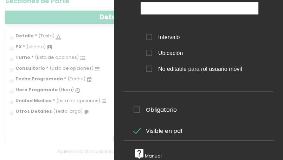
scroll to position [104, 0]
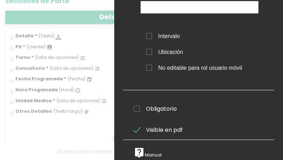
click at [139, 104] on span "Obligatorio" at bounding box center [155, 108] width 43 height 9
click at [0, 0] on input "Obligatorio" at bounding box center [0, 0] width 0 height 0
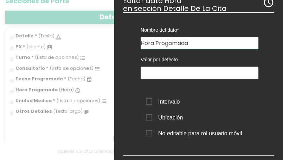
scroll to position [0, 0]
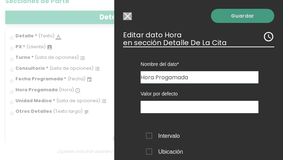
click at [239, 19] on link "Guardar" at bounding box center [242, 16] width 63 height 14
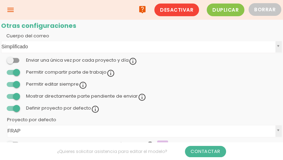
scroll to position [338, 0]
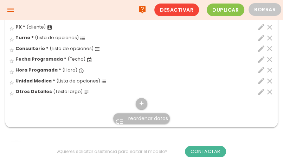
click at [258, 91] on icon "edit" at bounding box center [261, 92] width 8 height 8
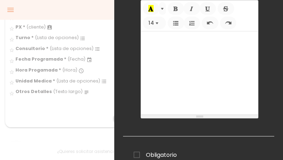
scroll to position [141, 0]
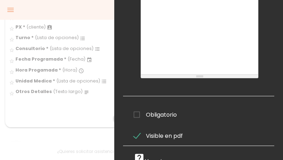
click at [128, 112] on div "Obligatorio Obligatorio Obligatorio Obligatorio Obligatorio Obligatorio" at bounding box center [198, 114] width 151 height 14
click at [141, 112] on span "Obligatorio" at bounding box center [155, 114] width 43 height 9
click at [0, 0] on input "Obligatorio" at bounding box center [0, 0] width 0 height 0
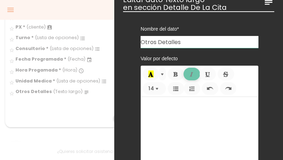
scroll to position [0, 0]
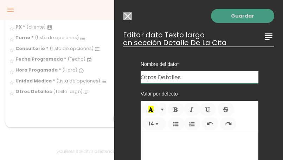
click at [219, 18] on link "Guardar" at bounding box center [242, 16] width 63 height 14
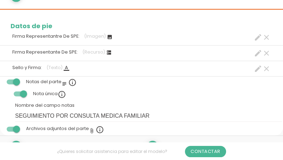
scroll to position [514, 0]
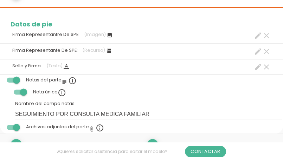
click at [260, 51] on icon "create" at bounding box center [258, 51] width 8 height 8
select select "585"
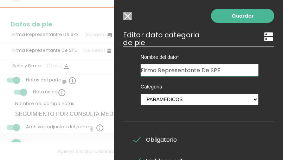
click at [125, 19] on input "Modelo sin Ordenes de trabajo" at bounding box center [127, 16] width 9 height 8
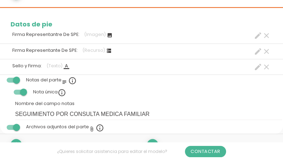
click at [257, 34] on icon "create" at bounding box center [258, 35] width 8 height 8
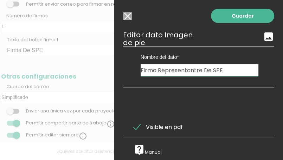
scroll to position [795, 0]
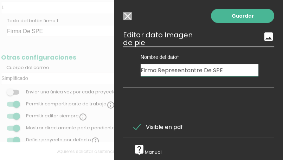
click at [128, 17] on input "Modelo sin Ordenes de trabajo" at bounding box center [127, 16] width 9 height 8
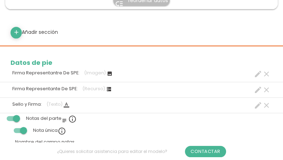
scroll to position [479, 0]
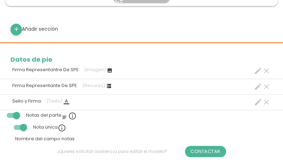
click at [256, 69] on icon "create" at bounding box center [258, 70] width 8 height 8
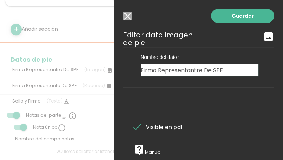
click at [200, 70] on input "Firma Representantre De SPE" at bounding box center [200, 70] width 118 height 12
click at [156, 72] on input "Firma Representantre De SPE" at bounding box center [200, 70] width 118 height 12
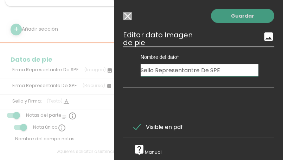
type input "Sello Representantre De SPE"
click at [219, 21] on link "Guardar" at bounding box center [242, 16] width 63 height 14
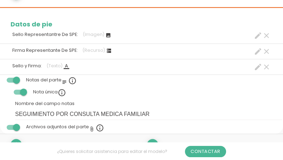
scroll to position [549, 0]
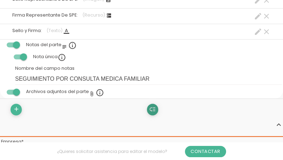
click at [152, 112] on icon "low_priority" at bounding box center [152, 109] width 7 height 11
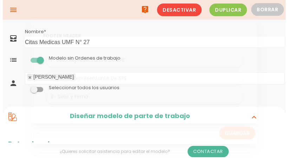
scroll to position [0, 0]
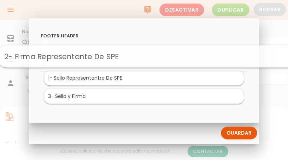
drag, startPoint x: 104, startPoint y: 80, endPoint x: 108, endPoint y: 58, distance: 22.8
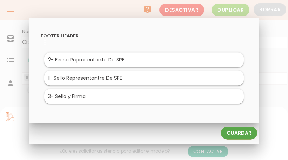
click at [230, 133] on link "Guardar" at bounding box center [239, 133] width 36 height 13
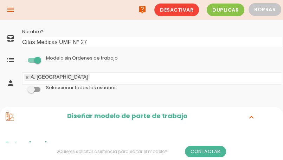
click at [12, 12] on icon "menu" at bounding box center [10, 10] width 8 height 20
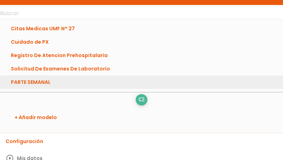
scroll to position [141, 0]
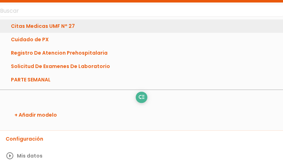
click at [57, 27] on link "Citas Medicas UMF N° 27" at bounding box center [141, 25] width 283 height 13
